Goal: Information Seeking & Learning: Learn about a topic

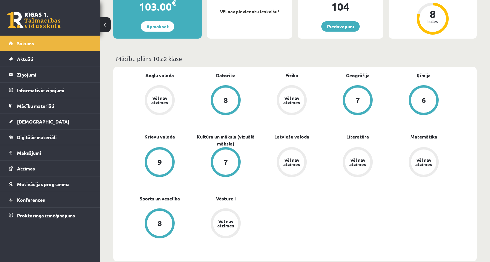
scroll to position [157, 0]
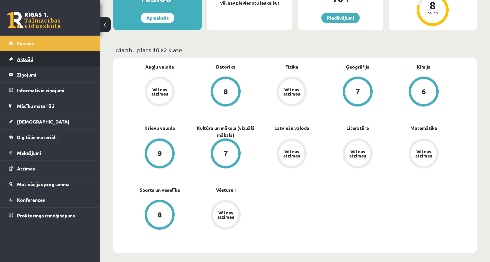
click at [17, 60] on span "Aktuāli" at bounding box center [25, 59] width 16 height 6
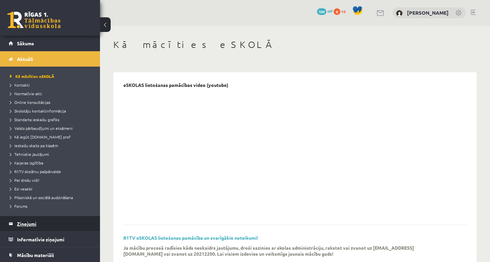
scroll to position [18, 0]
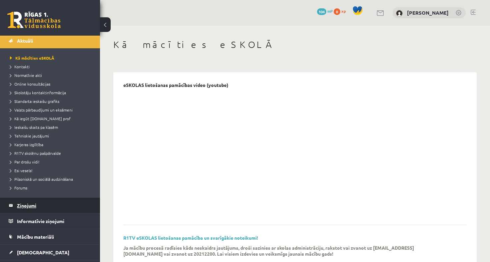
click at [43, 209] on legend "Ziņojumi 0" at bounding box center [54, 205] width 75 height 15
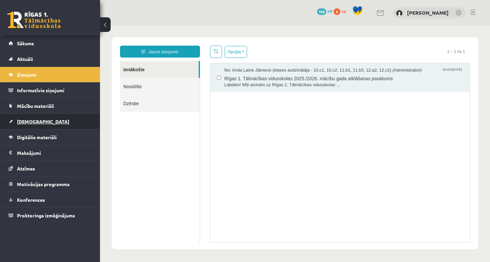
click at [63, 124] on link "[DEMOGRAPHIC_DATA]" at bounding box center [50, 121] width 83 height 15
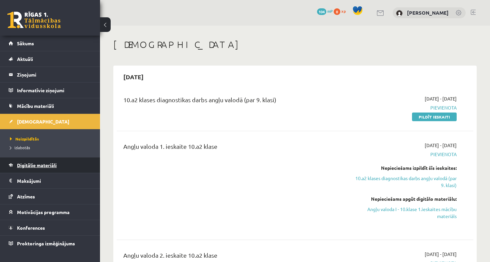
click at [54, 165] on span "Digitālie materiāli" at bounding box center [37, 165] width 40 height 6
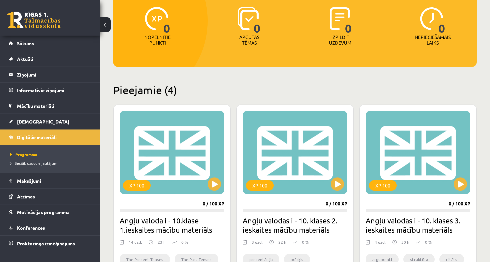
scroll to position [86, 0]
click at [189, 158] on div "XP 100" at bounding box center [172, 152] width 105 height 83
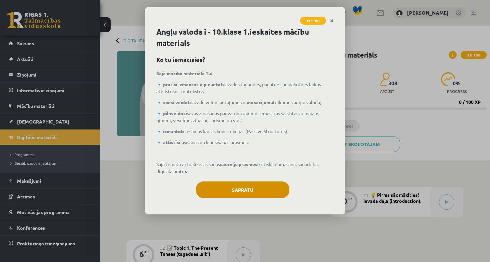
click at [221, 186] on button "Sapratu" at bounding box center [242, 190] width 93 height 17
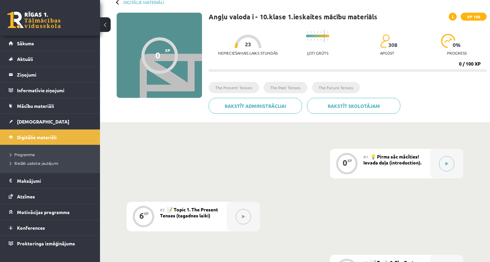
scroll to position [30, 0]
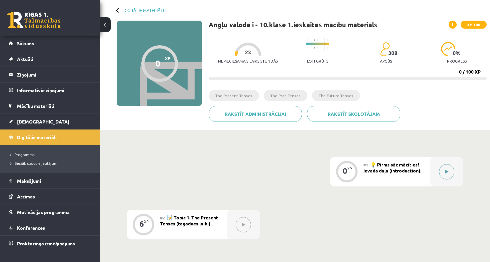
click at [445, 172] on icon at bounding box center [446, 172] width 3 height 4
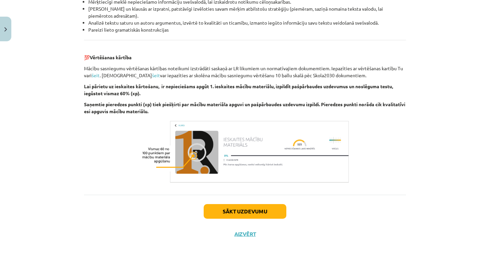
scroll to position [741, 0]
click at [257, 211] on button "Sākt uzdevumu" at bounding box center [245, 211] width 83 height 15
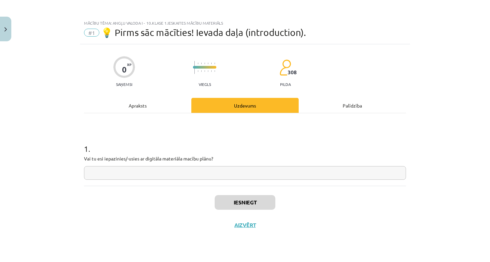
scroll to position [0, 0]
click at [263, 178] on input "text" at bounding box center [245, 173] width 322 height 14
type input "*"
click at [256, 178] on input "*" at bounding box center [245, 173] width 322 height 14
type input "**"
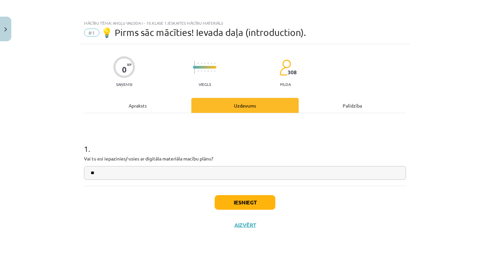
click at [249, 207] on button "Iesniegt" at bounding box center [245, 202] width 61 height 15
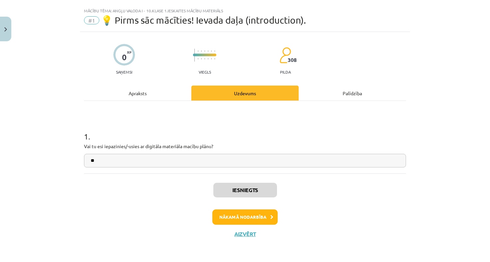
scroll to position [13, 0]
click at [256, 219] on button "Nākamā nodarbība" at bounding box center [244, 217] width 65 height 15
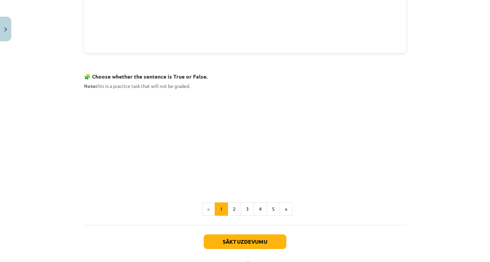
scroll to position [381, 0]
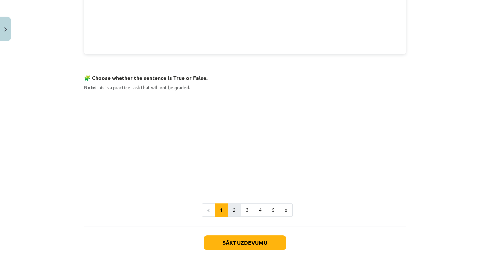
click at [233, 210] on button "2" at bounding box center [234, 210] width 13 height 13
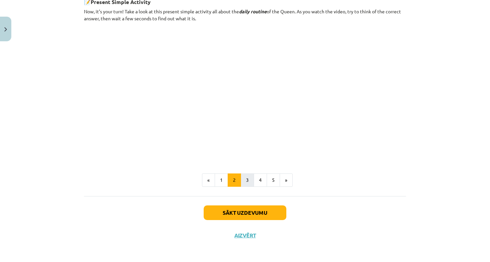
click at [246, 177] on button "3" at bounding box center [247, 180] width 13 height 13
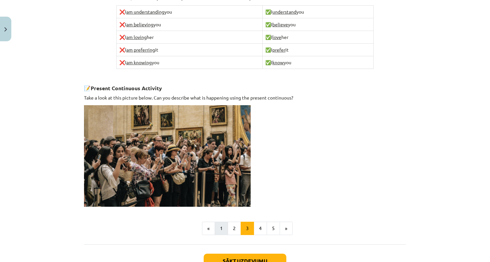
click at [222, 224] on button "1" at bounding box center [221, 228] width 13 height 13
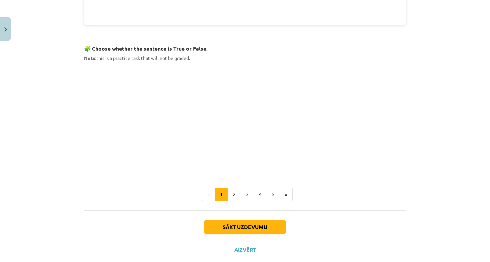
scroll to position [391, 0]
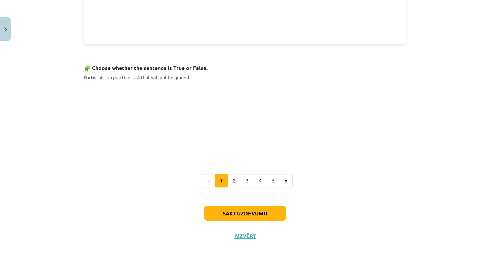
click at [260, 210] on button "Sākt uzdevumu" at bounding box center [245, 213] width 83 height 15
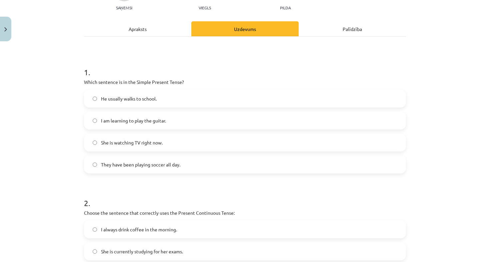
scroll to position [74, 0]
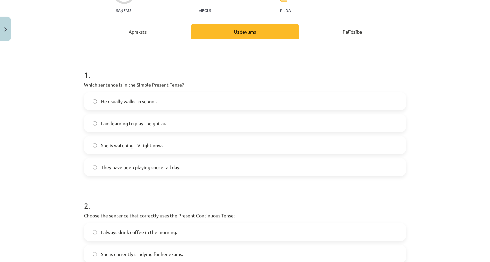
click at [307, 98] on label "He usually walks to school." at bounding box center [245, 101] width 321 height 17
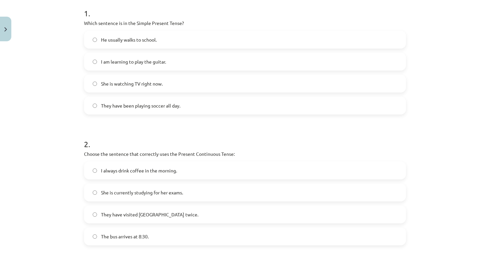
scroll to position [175, 0]
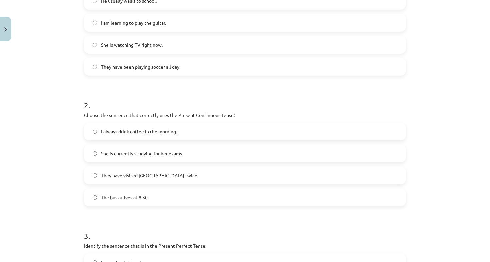
click at [226, 152] on label "She is currently studying for her exams." at bounding box center [245, 153] width 321 height 17
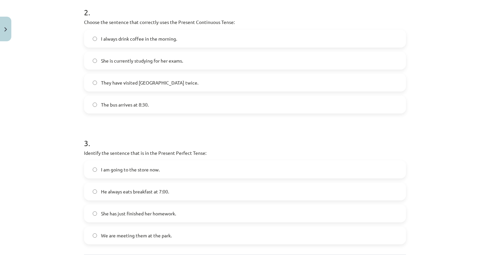
scroll to position [296, 0]
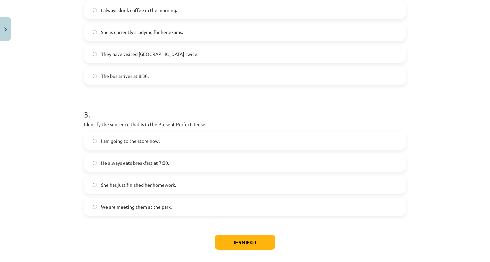
click at [196, 186] on label "She has just finished her homework." at bounding box center [245, 185] width 321 height 17
click at [236, 245] on button "Iesniegt" at bounding box center [245, 242] width 61 height 15
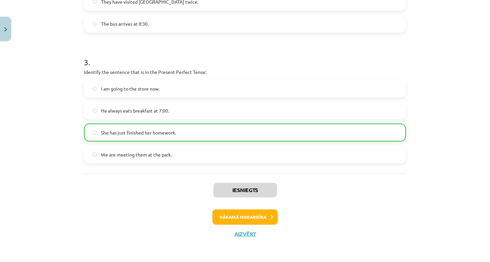
scroll to position [349, 0]
click at [256, 220] on button "Nākamā nodarbība" at bounding box center [244, 217] width 65 height 15
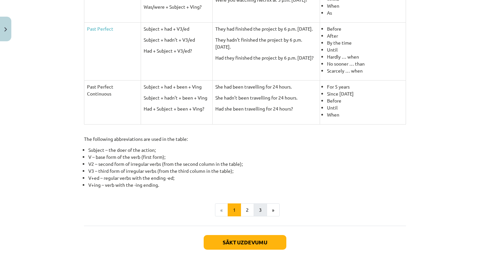
scroll to position [272, 0]
click at [263, 243] on button "Sākt uzdevumu" at bounding box center [245, 242] width 83 height 15
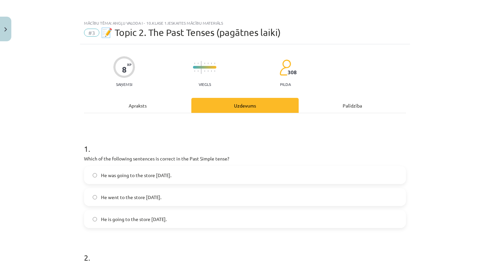
scroll to position [20, 0]
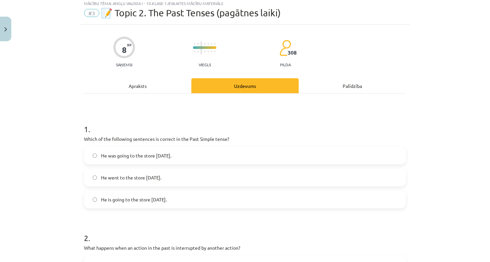
click at [217, 179] on label "He went to the store [DATE]." at bounding box center [245, 177] width 321 height 17
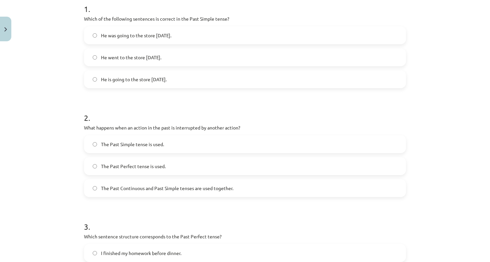
scroll to position [141, 0]
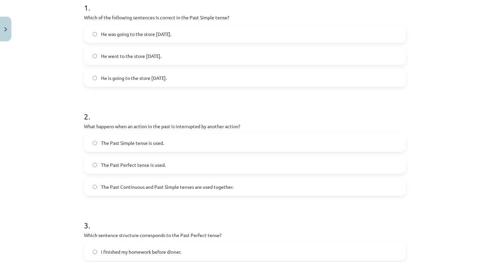
click at [214, 191] on label "The Past Continuous and Past Simple tenses are used together." at bounding box center [245, 187] width 321 height 17
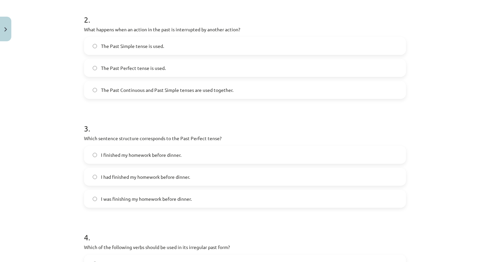
scroll to position [240, 0]
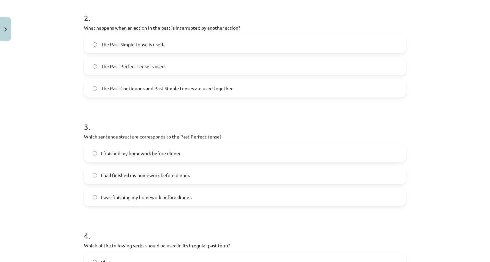
click at [215, 180] on label "I had finished my homework before dinner." at bounding box center [245, 175] width 321 height 17
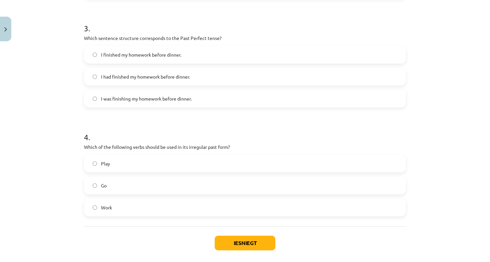
scroll to position [339, 0]
click at [211, 185] on label "Go" at bounding box center [245, 185] width 321 height 17
click at [241, 238] on button "Iesniegt" at bounding box center [245, 242] width 61 height 15
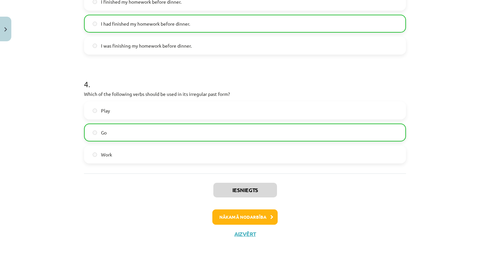
scroll to position [392, 0]
click at [264, 214] on button "Nākamā nodarbība" at bounding box center [244, 217] width 65 height 15
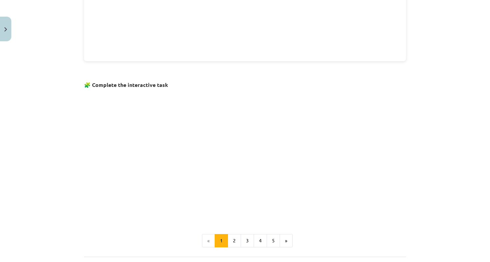
scroll to position [374, 0]
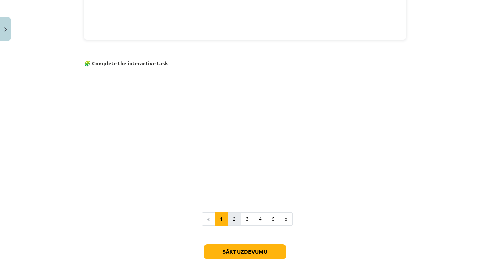
click at [234, 214] on button "2" at bounding box center [234, 219] width 13 height 13
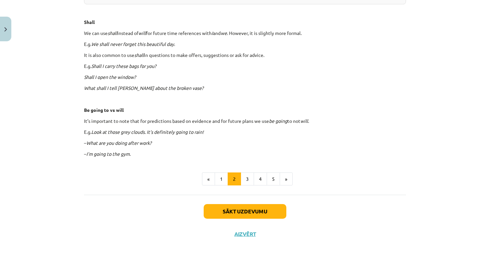
scroll to position [376, 0]
click at [248, 207] on button "Sākt uzdevumu" at bounding box center [245, 211] width 83 height 15
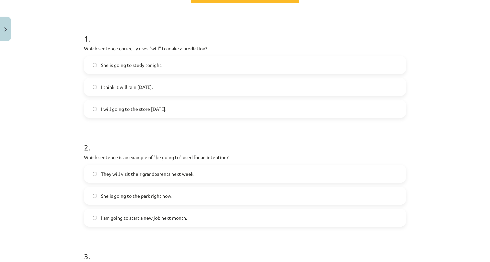
scroll to position [110, 0]
click at [278, 83] on label "I think it will rain [DATE]." at bounding box center [245, 87] width 321 height 17
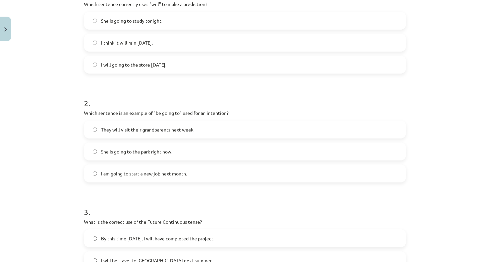
scroll to position [156, 0]
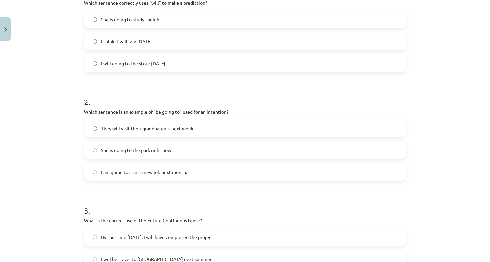
click at [230, 174] on label "I am going to start a new job next month." at bounding box center [245, 172] width 321 height 17
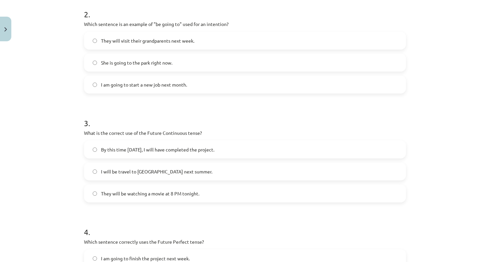
scroll to position [250, 0]
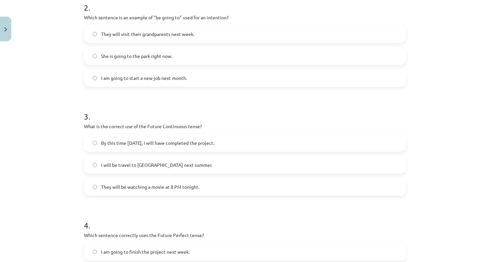
click at [225, 185] on label "They will be watching a movie at 8 PM tonight." at bounding box center [245, 187] width 321 height 17
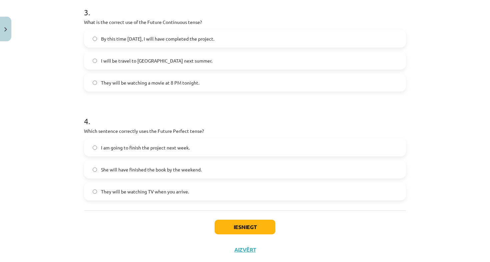
scroll to position [358, 0]
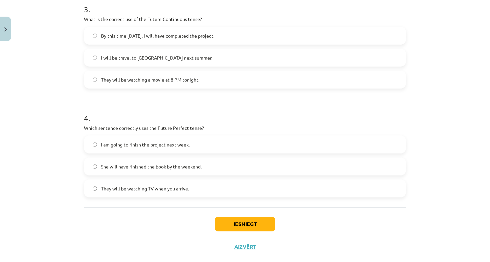
click at [201, 164] on span "She will have finished the book by the weekend." at bounding box center [151, 166] width 101 height 7
click at [257, 227] on button "Iesniegt" at bounding box center [245, 224] width 61 height 15
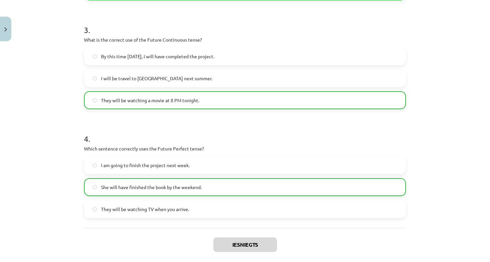
scroll to position [379, 0]
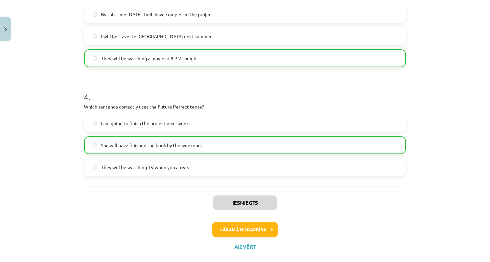
click at [264, 236] on button "Nākamā nodarbība" at bounding box center [244, 229] width 65 height 15
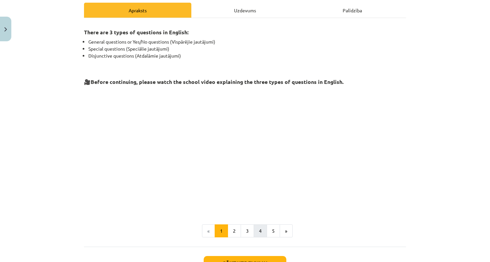
scroll to position [96, 0]
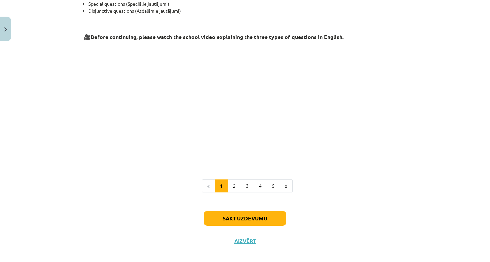
click at [251, 221] on button "Sākt uzdevumu" at bounding box center [245, 218] width 83 height 15
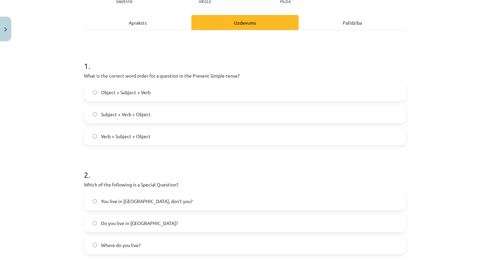
scroll to position [83, 0]
click at [209, 136] on label "Verb + Subject + Object" at bounding box center [245, 136] width 321 height 17
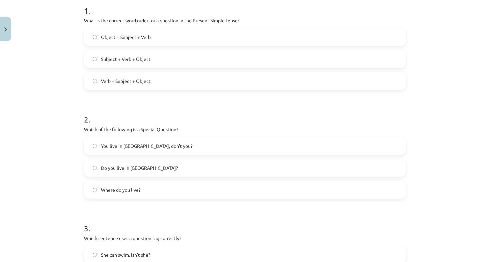
scroll to position [140, 0]
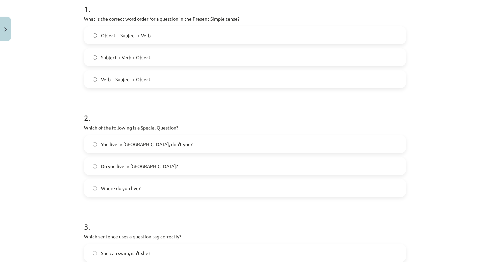
click at [170, 184] on label "Where do you live?" at bounding box center [245, 188] width 321 height 17
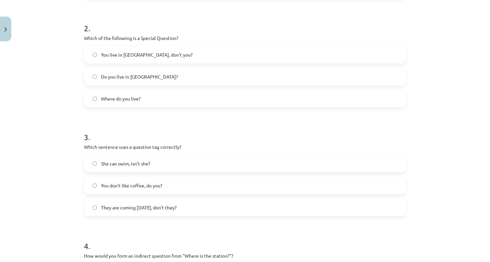
scroll to position [230, 0]
click at [171, 185] on label "You don’t like coffee, do you?" at bounding box center [245, 185] width 321 height 17
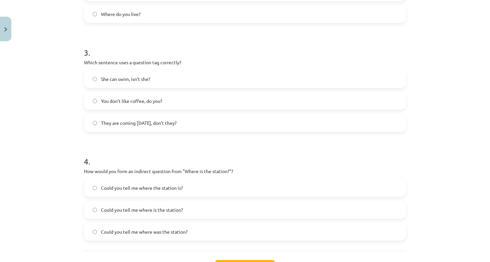
scroll to position [334, 0]
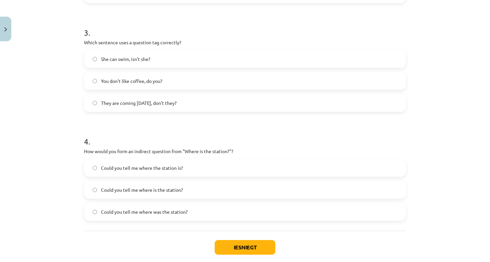
click at [180, 170] on span "Could you tell me where the station is?" at bounding box center [142, 168] width 82 height 7
click at [234, 242] on button "Iesniegt" at bounding box center [245, 247] width 61 height 15
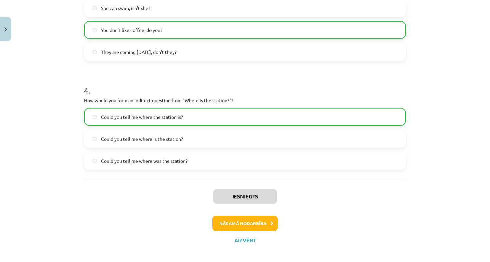
click at [248, 224] on button "Nākamā nodarbība" at bounding box center [244, 223] width 65 height 15
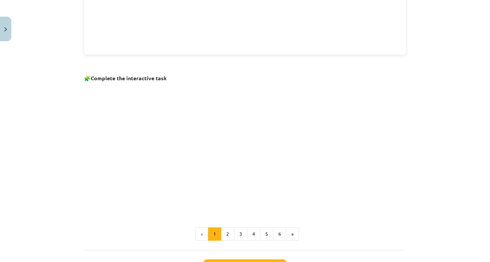
scroll to position [382, 0]
click at [226, 228] on button "2" at bounding box center [227, 233] width 13 height 13
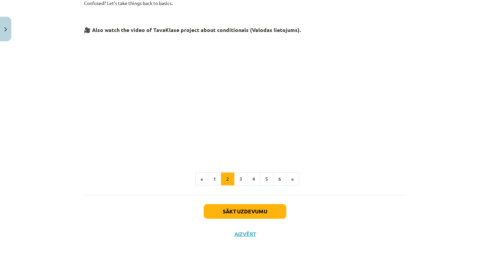
click at [274, 215] on button "Sākt uzdevumu" at bounding box center [245, 211] width 83 height 15
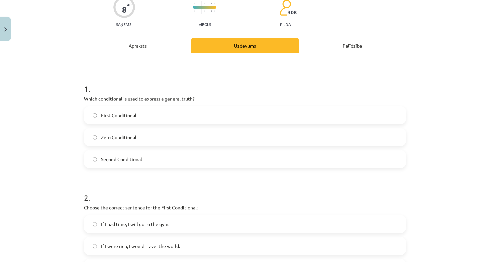
scroll to position [60, 0]
click at [215, 136] on label "Zero Conditional" at bounding box center [245, 137] width 321 height 17
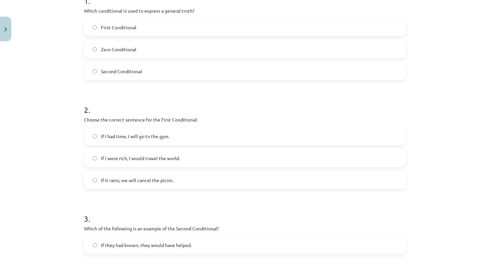
scroll to position [149, 0]
click at [202, 180] on label "If it rains, we will cancel the picnic." at bounding box center [245, 179] width 321 height 17
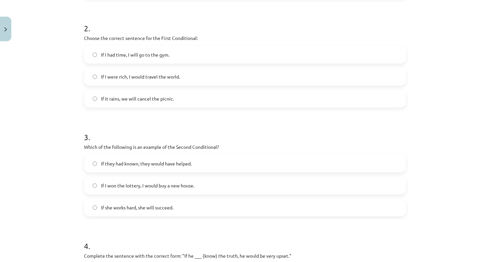
scroll to position [235, 0]
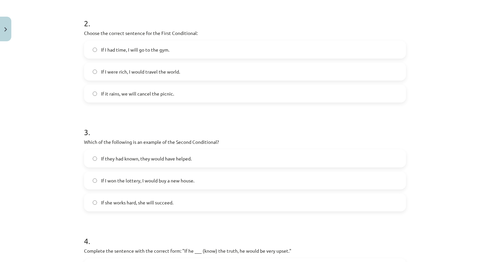
click at [202, 180] on label "If I won the lottery, I would buy a new house." at bounding box center [245, 180] width 321 height 17
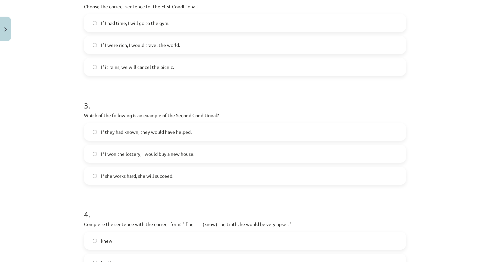
scroll to position [271, 0]
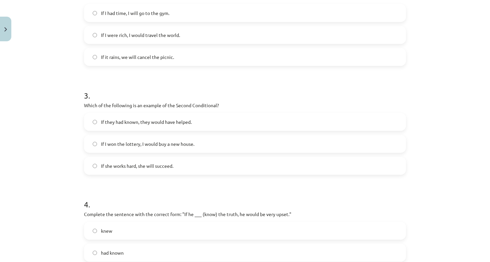
click at [195, 124] on label "If they had known, they would have helped." at bounding box center [245, 122] width 321 height 17
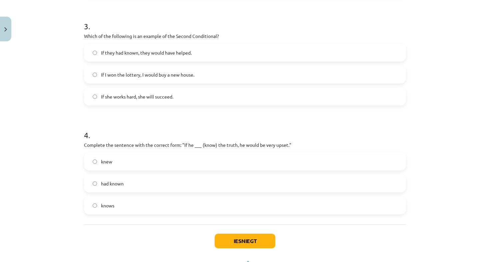
scroll to position [355, 0]
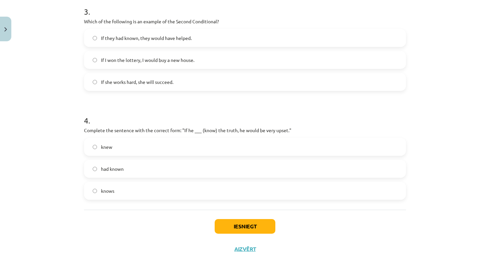
click at [177, 66] on label "If I won the lottery, I would buy a new house." at bounding box center [245, 60] width 321 height 17
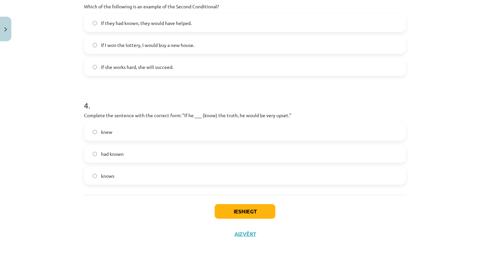
scroll to position [371, 0]
click at [157, 132] on label "knew" at bounding box center [245, 132] width 321 height 17
click at [221, 209] on button "Iesniegt" at bounding box center [245, 211] width 61 height 15
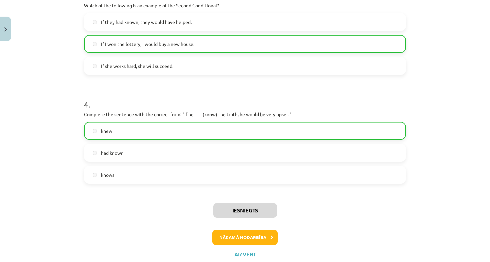
click at [252, 241] on button "Nākamā nodarbība" at bounding box center [244, 237] width 65 height 15
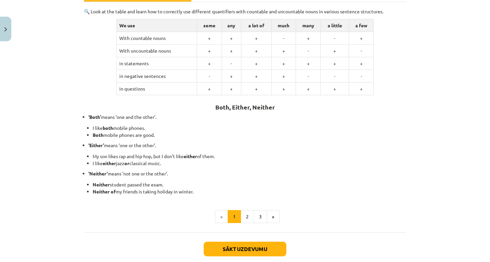
scroll to position [112, 0]
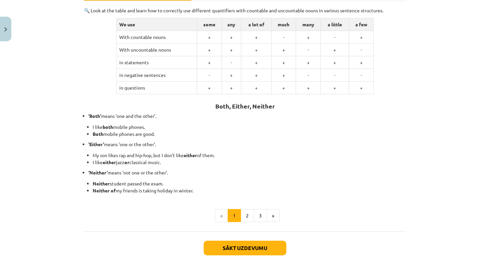
click at [252, 247] on button "Sākt uzdevumu" at bounding box center [245, 248] width 83 height 15
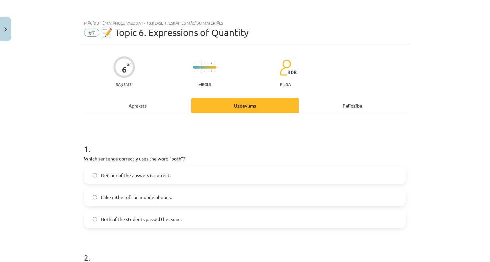
scroll to position [0, 0]
click at [236, 225] on label "Both of the students passed the exam." at bounding box center [245, 219] width 321 height 17
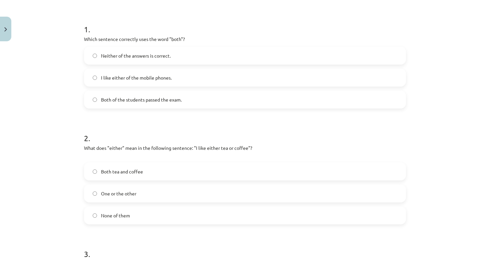
scroll to position [125, 0]
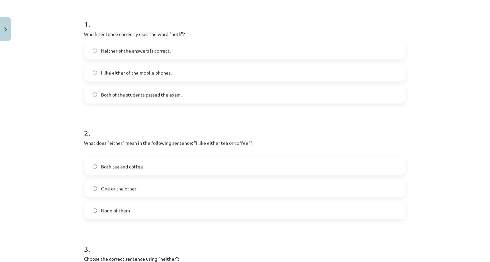
click at [190, 188] on label "One or the other" at bounding box center [245, 188] width 321 height 17
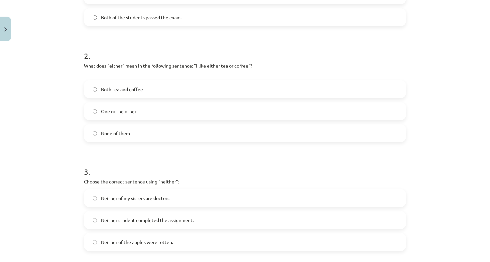
scroll to position [203, 0]
click at [186, 218] on span "Neither student completed the assignment." at bounding box center [147, 219] width 93 height 7
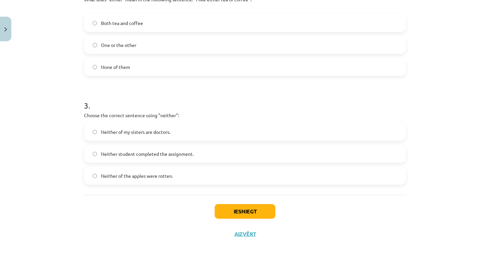
scroll to position [269, 0]
click at [264, 205] on button "Iesniegt" at bounding box center [245, 211] width 61 height 15
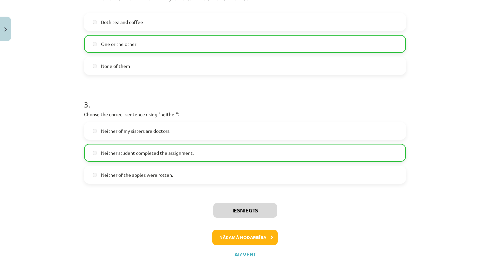
click at [268, 240] on button "Nākamā nodarbība" at bounding box center [244, 237] width 65 height 15
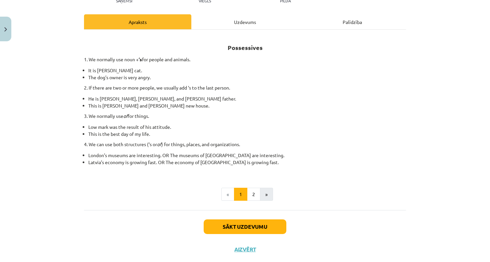
scroll to position [83, 0]
click at [268, 225] on button "Sākt uzdevumu" at bounding box center [245, 227] width 83 height 15
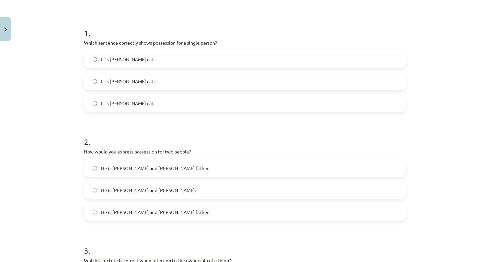
scroll to position [108, 0]
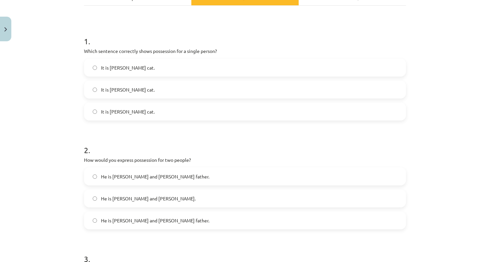
click at [181, 110] on label "It is [PERSON_NAME] cat." at bounding box center [245, 111] width 321 height 17
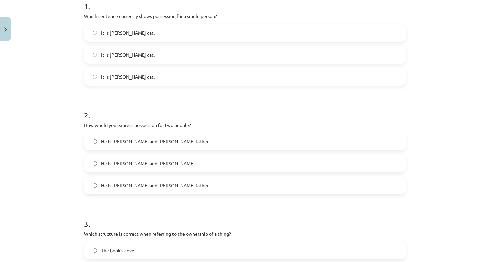
scroll to position [148, 0]
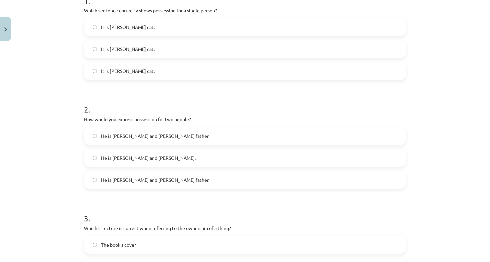
click at [152, 54] on label "It is [PERSON_NAME] cat." at bounding box center [245, 49] width 321 height 17
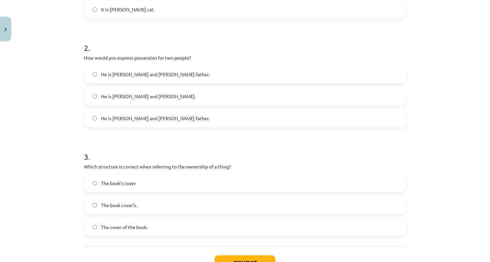
scroll to position [212, 0]
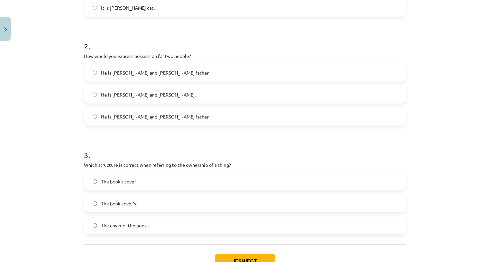
click at [158, 121] on label "He is [PERSON_NAME] and [PERSON_NAME] father." at bounding box center [245, 116] width 321 height 17
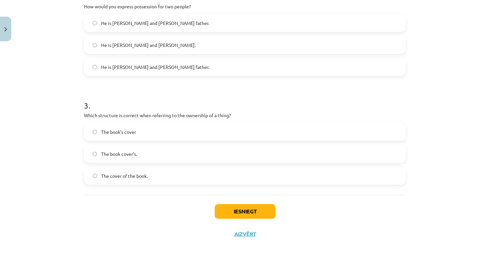
scroll to position [262, 0]
click at [144, 173] on span "The cover of the book." at bounding box center [124, 176] width 47 height 7
click at [260, 215] on button "Iesniegt" at bounding box center [245, 211] width 61 height 15
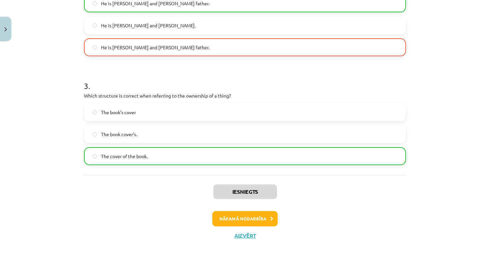
scroll to position [282, 0]
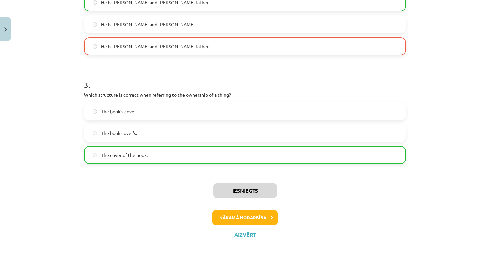
click at [267, 214] on button "Nākamā nodarbība" at bounding box center [244, 217] width 65 height 15
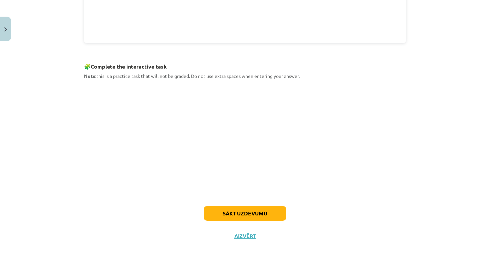
scroll to position [273, 0]
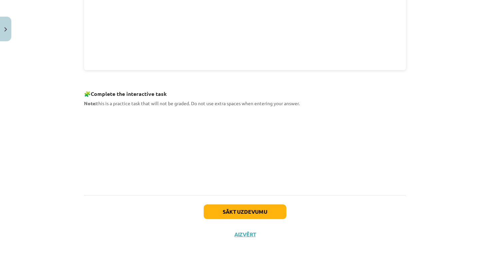
click at [270, 209] on button "Sākt uzdevumu" at bounding box center [245, 212] width 83 height 15
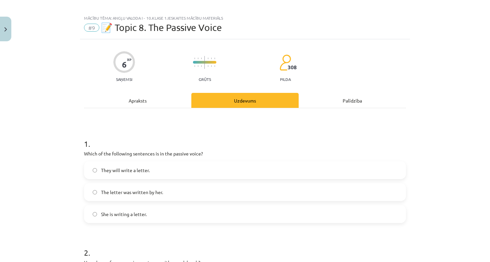
scroll to position [89, 0]
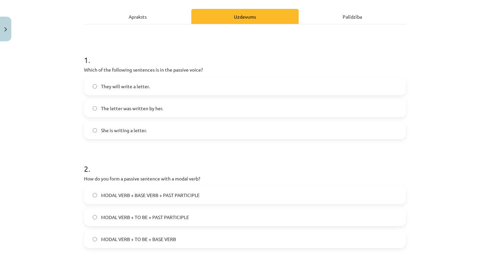
click at [219, 105] on label "The letter was written by her." at bounding box center [245, 108] width 321 height 17
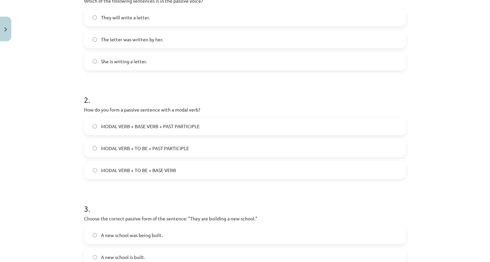
scroll to position [167, 0]
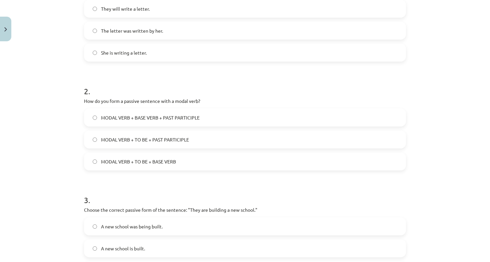
click at [205, 139] on label "MODAL VERB + TO BE + PAST PARTICIPLE" at bounding box center [245, 139] width 321 height 17
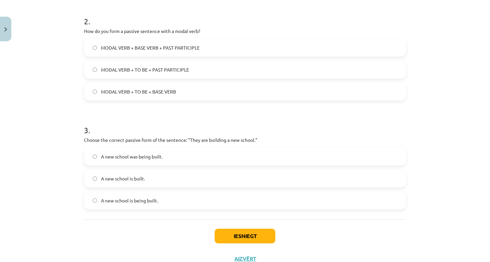
scroll to position [239, 0]
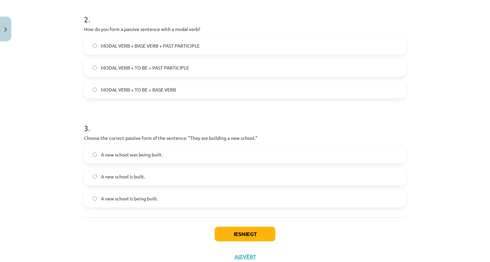
click at [193, 200] on label "A new school is being built." at bounding box center [245, 198] width 321 height 17
click at [247, 235] on button "Iesniegt" at bounding box center [245, 234] width 61 height 15
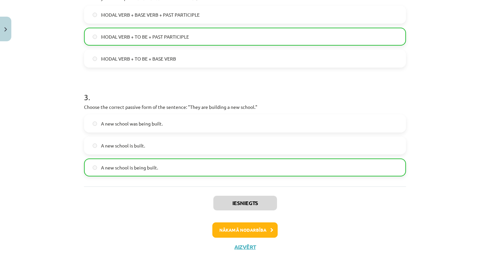
scroll to position [270, 0]
click at [261, 231] on button "Nākamā nodarbība" at bounding box center [244, 229] width 65 height 15
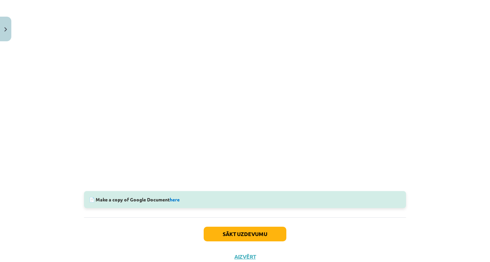
scroll to position [145, 0]
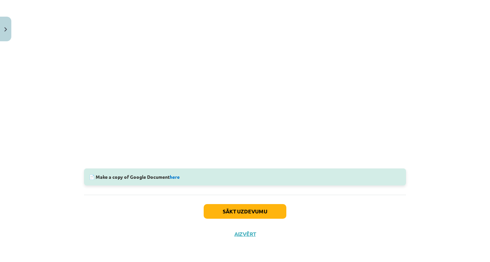
click at [258, 212] on button "Sākt uzdevumu" at bounding box center [245, 211] width 83 height 15
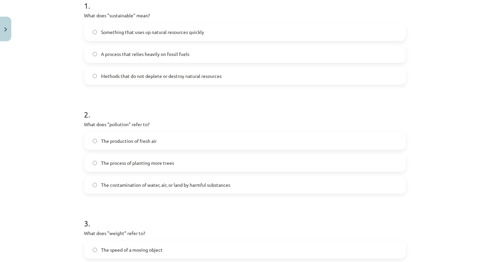
scroll to position [144, 0]
click at [278, 72] on label "Methods that do not deplete or destroy natural resources" at bounding box center [245, 75] width 321 height 17
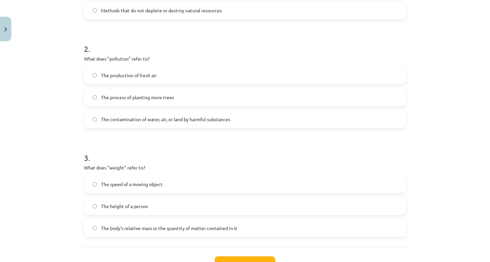
scroll to position [213, 0]
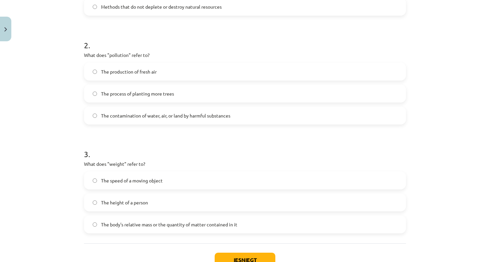
click at [225, 112] on span "The contamination of water, air, or land by harmful substances" at bounding box center [165, 115] width 129 height 7
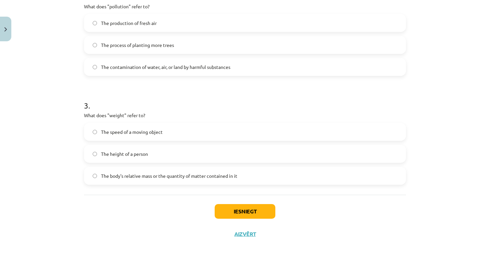
scroll to position [262, 0]
click at [197, 179] on label "The body's relative mass or the quantity of matter contained in it" at bounding box center [245, 176] width 321 height 17
click at [235, 210] on button "Iesniegt" at bounding box center [245, 211] width 61 height 15
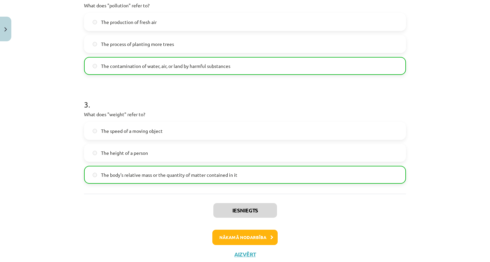
click at [242, 236] on button "Nākamā nodarbība" at bounding box center [244, 237] width 65 height 15
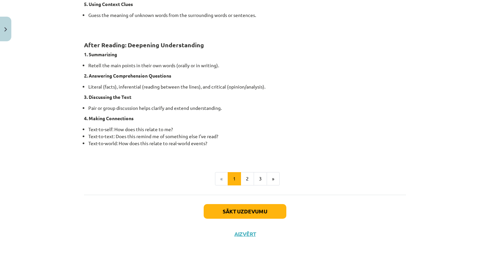
scroll to position [507, 0]
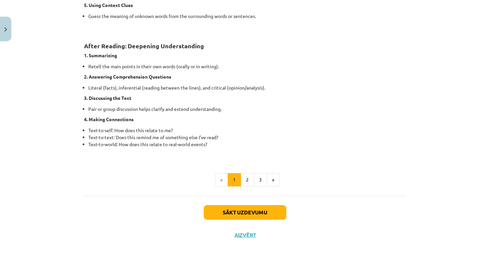
click at [250, 207] on button "Sākt uzdevumu" at bounding box center [245, 212] width 83 height 15
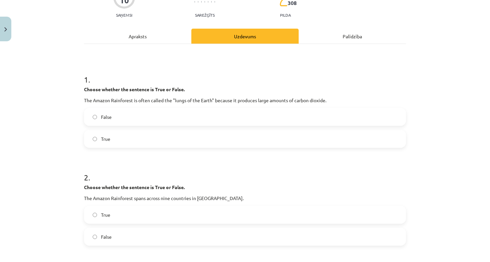
scroll to position [65, 0]
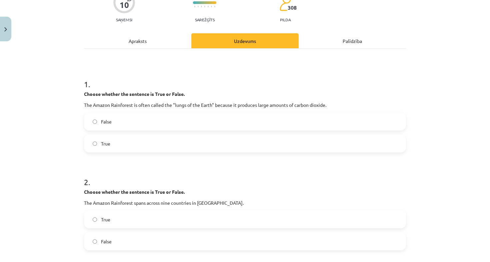
click at [179, 125] on label "False" at bounding box center [245, 121] width 321 height 17
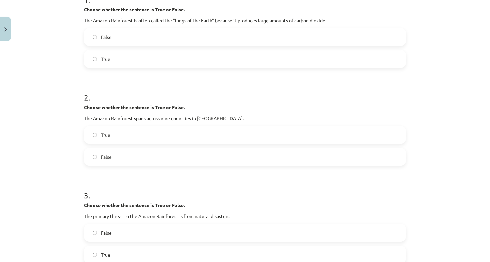
click at [168, 132] on label "True" at bounding box center [245, 135] width 321 height 17
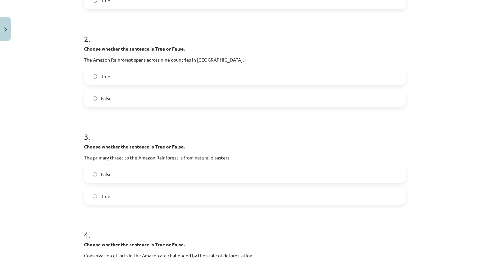
scroll to position [210, 0]
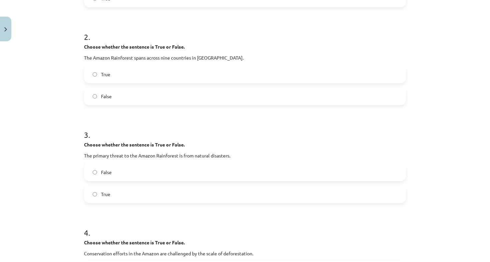
click at [164, 175] on label "False" at bounding box center [245, 172] width 321 height 17
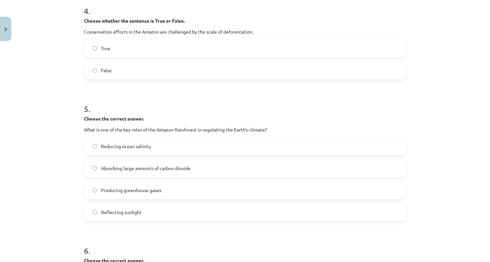
scroll to position [432, 0]
click at [160, 171] on span "Absorbing large amounts of carbon dioxide" at bounding box center [146, 168] width 90 height 7
click at [139, 60] on div "True False" at bounding box center [245, 60] width 322 height 40
click at [140, 43] on label "True" at bounding box center [245, 48] width 321 height 17
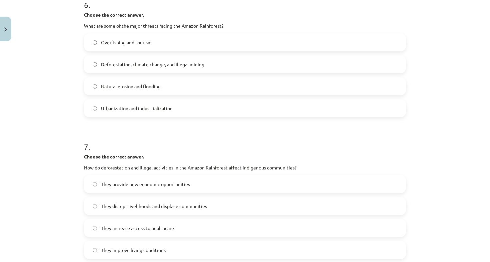
scroll to position [680, 0]
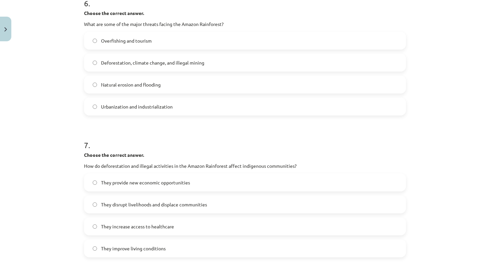
click at [129, 61] on span "Deforestation, climate change, and illegal mining" at bounding box center [152, 62] width 103 height 7
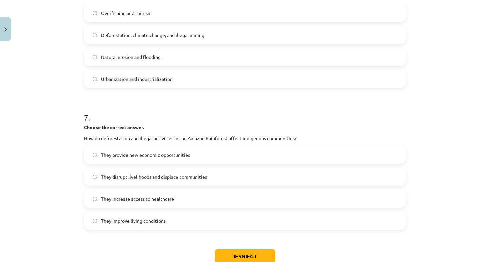
scroll to position [708, 0]
click at [157, 179] on span "They disrupt livelihoods and displace communities" at bounding box center [154, 176] width 106 height 7
click at [244, 253] on button "Iesniegt" at bounding box center [245, 256] width 61 height 15
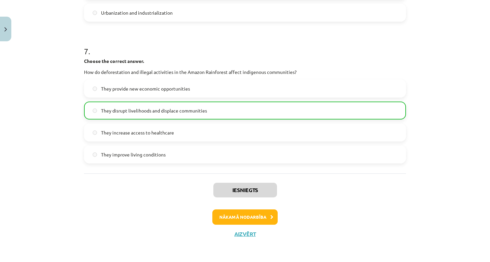
click at [253, 213] on button "Nākamā nodarbība" at bounding box center [244, 217] width 65 height 15
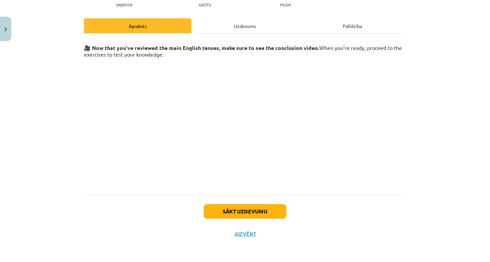
click at [255, 210] on button "Sākt uzdevumu" at bounding box center [245, 211] width 83 height 15
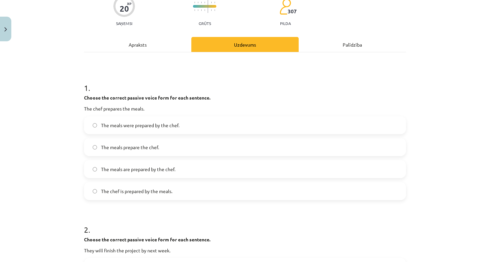
scroll to position [61, 0]
click at [221, 165] on label "The meals are prepared by the chef." at bounding box center [245, 169] width 321 height 17
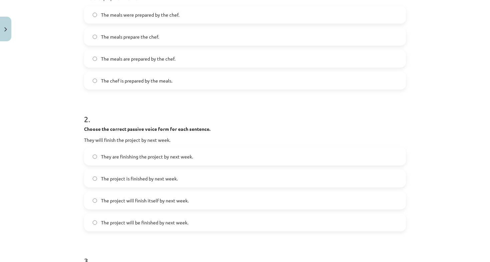
scroll to position [172, 0]
click at [203, 223] on label "The project will be finished by next week." at bounding box center [245, 222] width 321 height 17
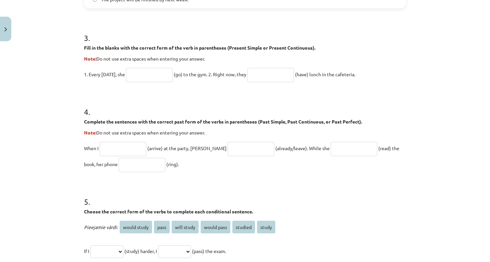
scroll to position [400, 0]
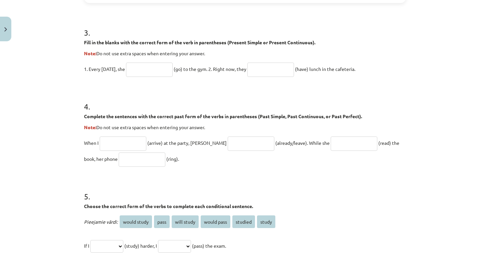
click at [156, 71] on input "text" at bounding box center [149, 70] width 47 height 14
type input "****"
click at [276, 70] on input "text" at bounding box center [270, 70] width 47 height 14
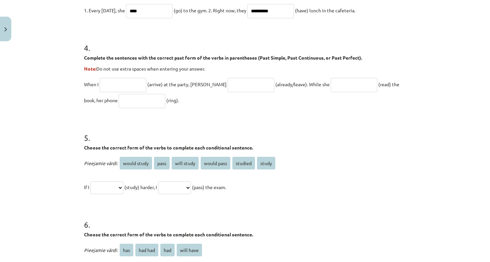
type input "**********"
click at [133, 84] on input "text" at bounding box center [123, 85] width 47 height 14
type input "*******"
click at [228, 85] on input "text" at bounding box center [251, 85] width 47 height 14
type input "**********"
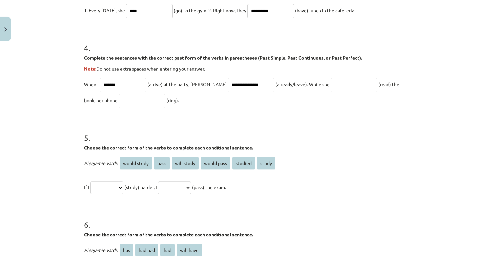
click at [337, 86] on input "text" at bounding box center [354, 85] width 47 height 14
type input "**********"
click at [136, 103] on input "text" at bounding box center [142, 101] width 47 height 14
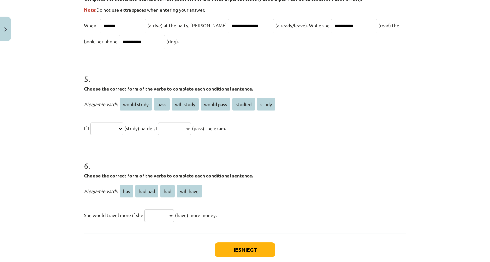
scroll to position [518, 0]
type input "**********"
select select "*******"
select select "**********"
select select "***"
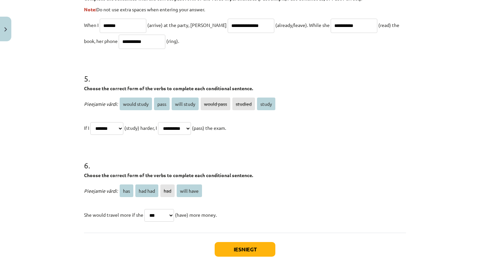
click at [237, 248] on button "Iesniegt" at bounding box center [245, 249] width 61 height 15
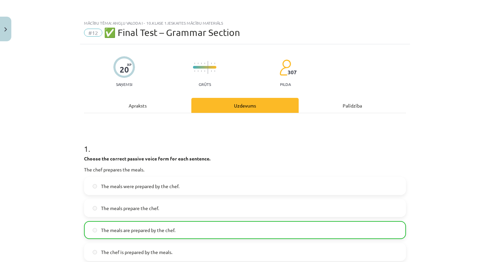
scroll to position [6, 0]
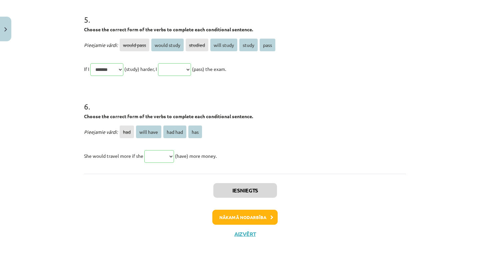
click at [231, 213] on button "Nākamā nodarbība" at bounding box center [244, 217] width 65 height 15
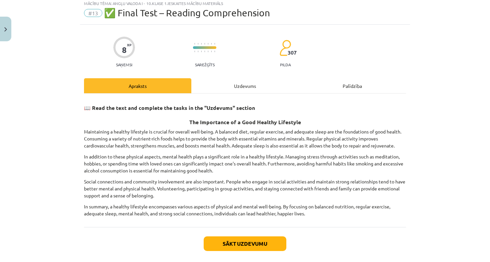
scroll to position [20, 0]
click at [251, 246] on button "Sākt uzdevumu" at bounding box center [245, 243] width 83 height 15
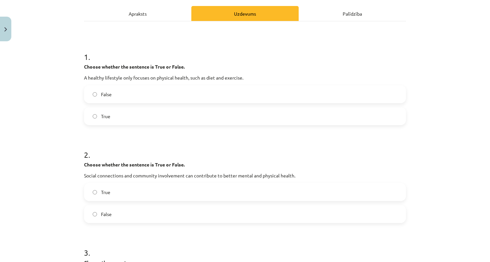
scroll to position [83, 0]
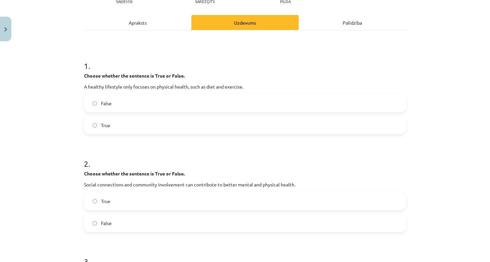
click at [199, 106] on label "False" at bounding box center [245, 103] width 321 height 17
click at [140, 199] on label "True" at bounding box center [245, 201] width 321 height 17
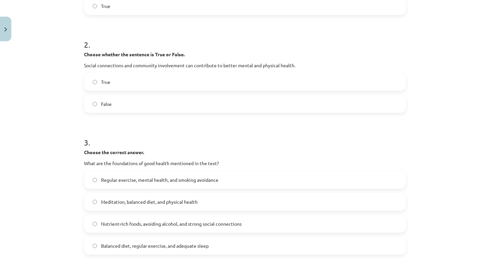
scroll to position [211, 0]
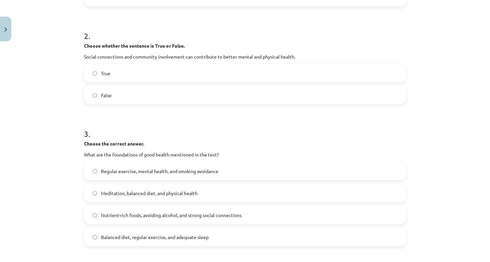
click at [141, 233] on label "Balanced diet, regular exercise, and adequate sleep" at bounding box center [245, 237] width 321 height 17
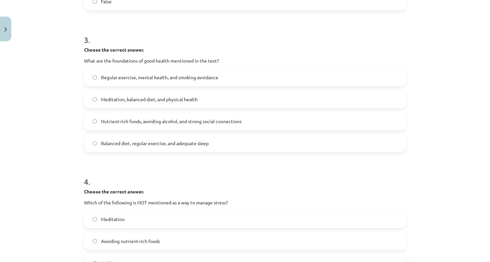
scroll to position [325, 0]
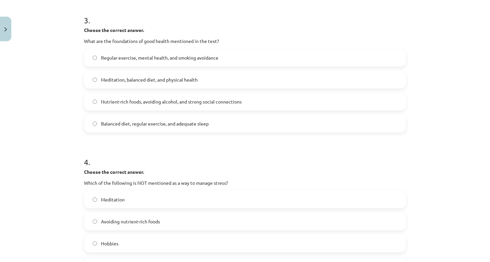
click at [149, 221] on span "Avoiding nutrient-rich foods" at bounding box center [130, 221] width 59 height 7
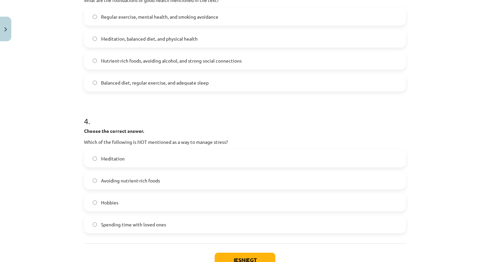
scroll to position [366, 0]
click at [245, 253] on button "Iesniegt" at bounding box center [245, 260] width 61 height 15
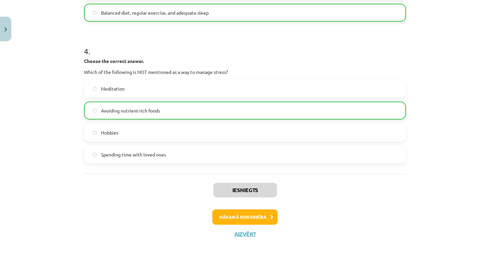
scroll to position [436, 0]
click at [254, 215] on button "Nākamā nodarbība" at bounding box center [244, 217] width 65 height 15
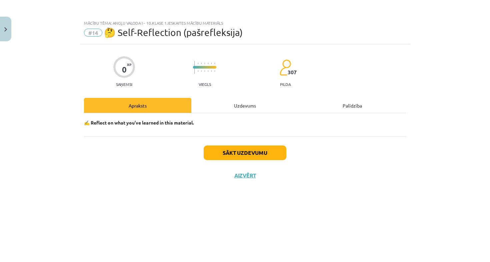
scroll to position [0, 0]
click at [248, 172] on button "Aizvērt" at bounding box center [244, 175] width 25 height 7
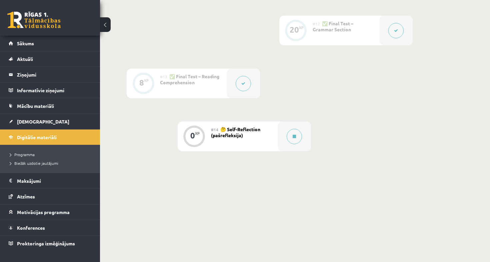
scroll to position [755, 0]
click at [233, 139] on div "#14 🤔 Self-Reflection (pašrefleksija)" at bounding box center [244, 137] width 67 height 30
click at [295, 137] on icon at bounding box center [294, 137] width 3 height 4
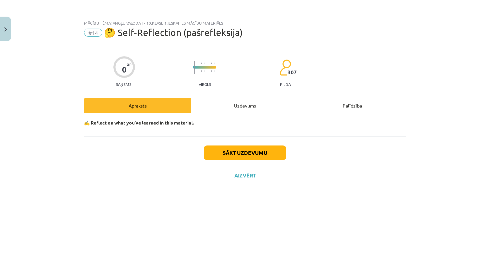
click at [274, 152] on button "Sākt uzdevumu" at bounding box center [245, 153] width 83 height 15
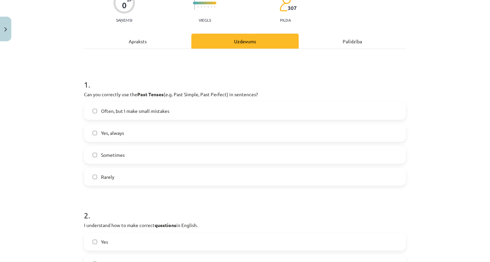
scroll to position [74, 0]
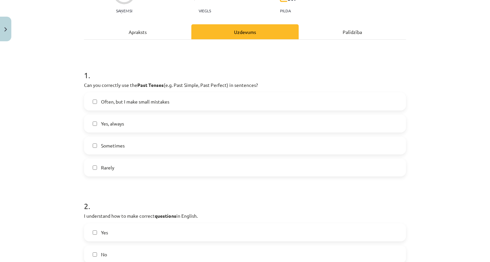
click at [229, 101] on label "Often, but I make small mistakes" at bounding box center [245, 101] width 321 height 17
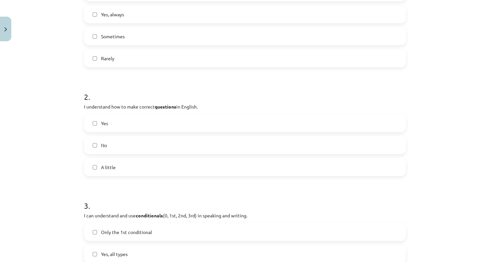
scroll to position [183, 0]
click at [186, 169] on label "A little" at bounding box center [245, 167] width 321 height 17
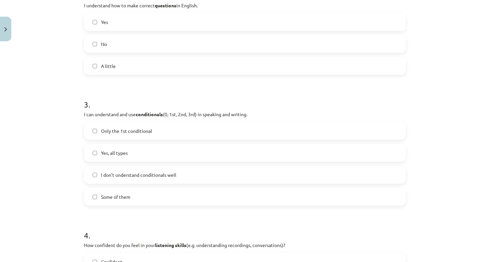
scroll to position [285, 0]
click at [162, 196] on label "Some of them" at bounding box center [245, 196] width 321 height 17
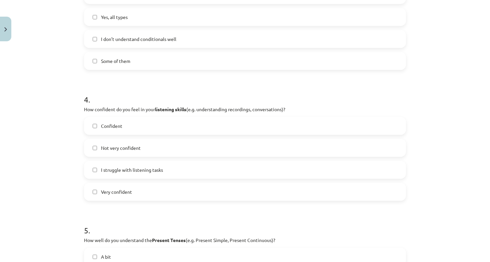
scroll to position [423, 0]
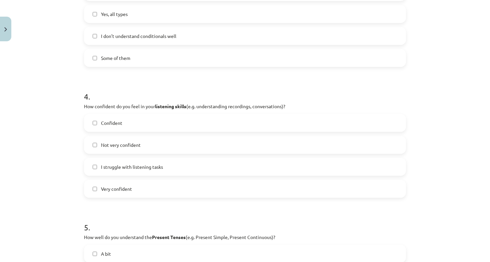
click at [155, 128] on label "Confident" at bounding box center [245, 123] width 321 height 17
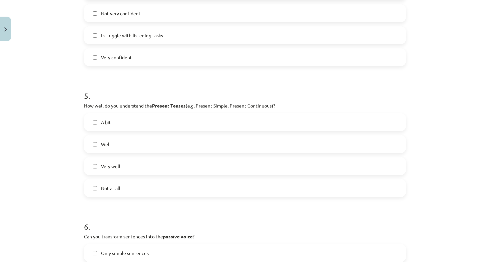
scroll to position [556, 0]
click at [132, 143] on label "Well" at bounding box center [245, 143] width 321 height 17
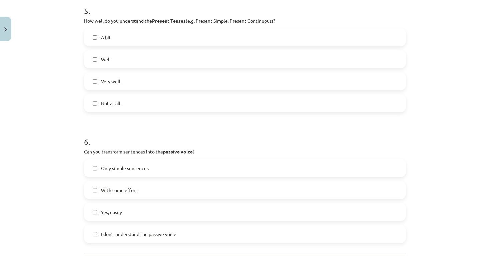
scroll to position [640, 0]
click at [154, 190] on label "With some effort" at bounding box center [245, 190] width 321 height 17
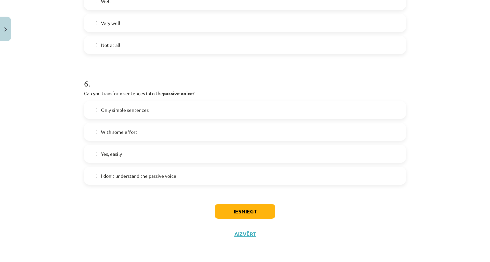
scroll to position [699, 0]
click at [257, 211] on button "Iesniegt" at bounding box center [245, 211] width 61 height 15
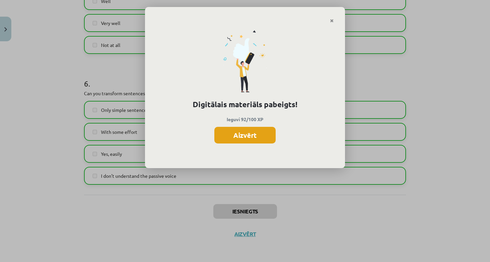
click at [263, 141] on button "Aizvērt" at bounding box center [244, 135] width 61 height 17
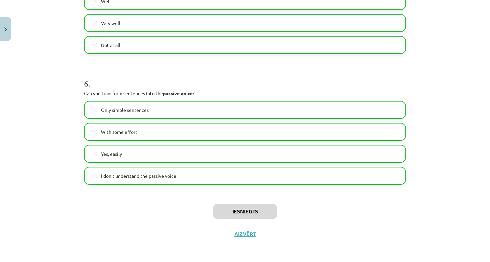
click at [244, 233] on button "Aizvērt" at bounding box center [244, 234] width 25 height 7
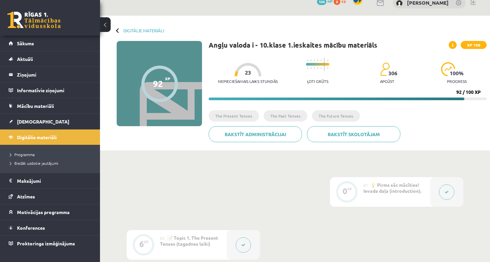
scroll to position [10, 0]
